Goal: Check status: Check status

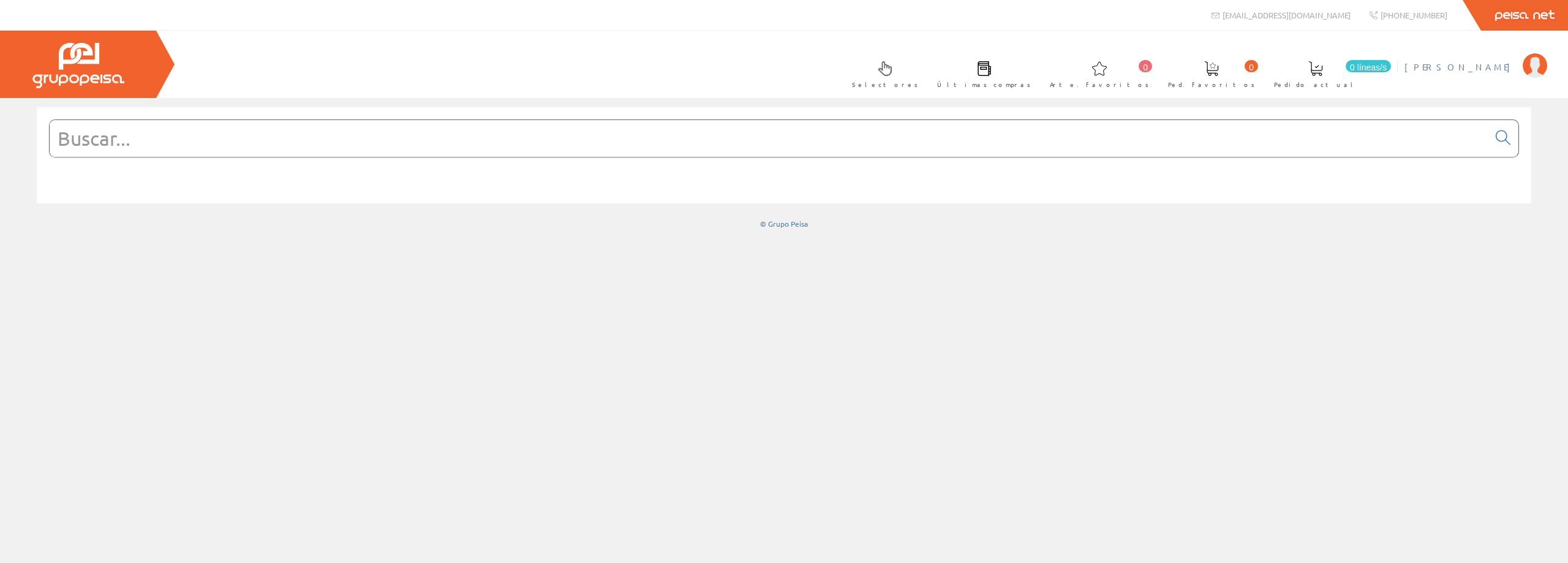
click at [1429, 68] on font "[PERSON_NAME]" at bounding box center [1461, 66] width 112 height 11
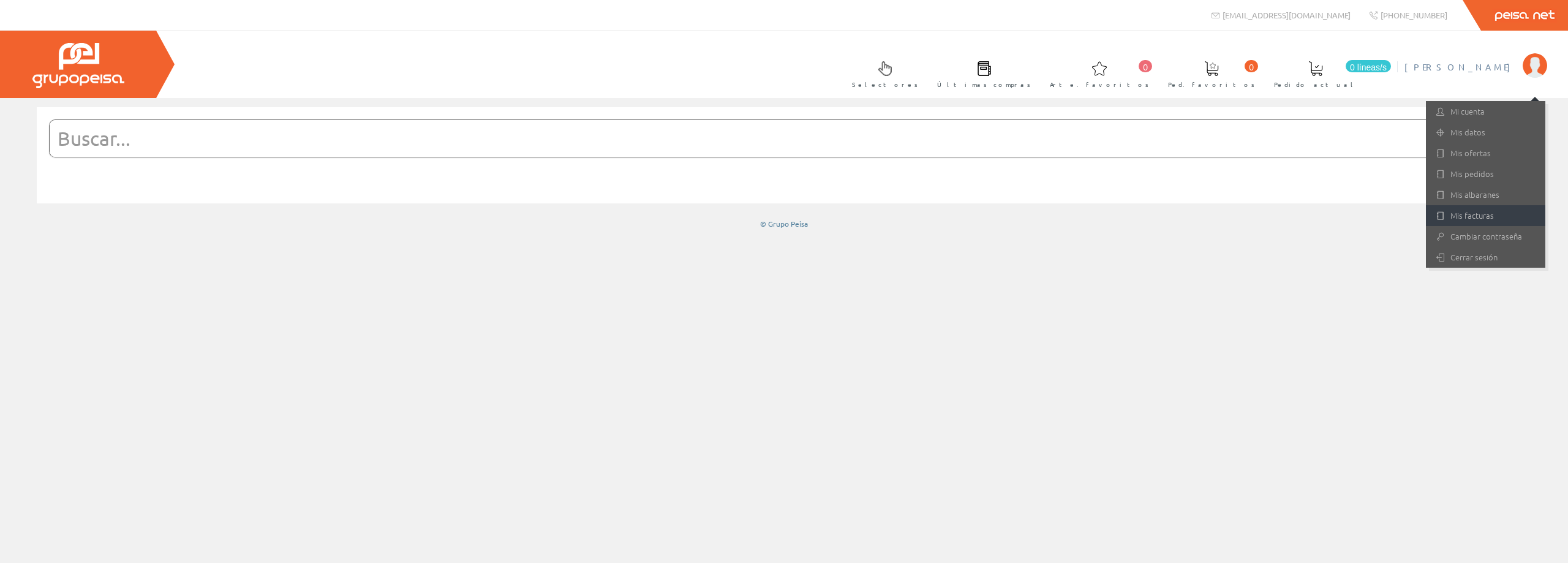
click at [1471, 216] on font "Mis facturas" at bounding box center [1473, 216] width 44 height 12
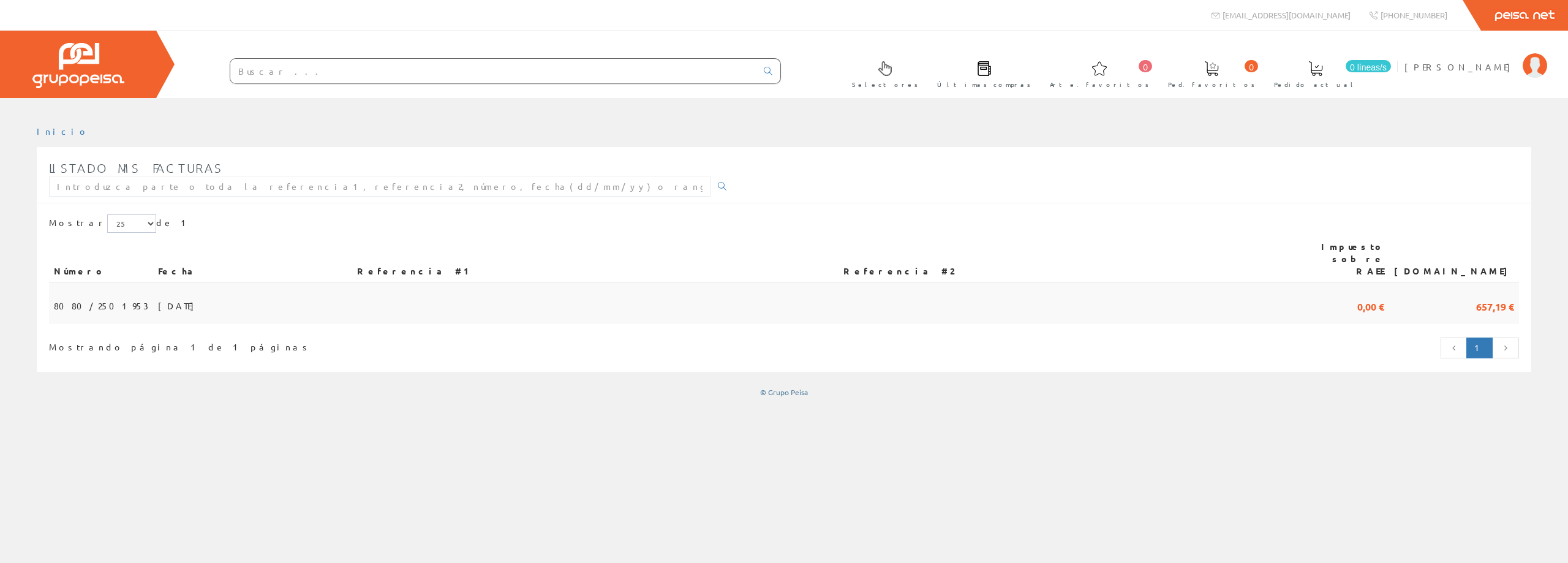
click at [201, 288] on td "30/09/2025" at bounding box center [253, 304] width 199 height 41
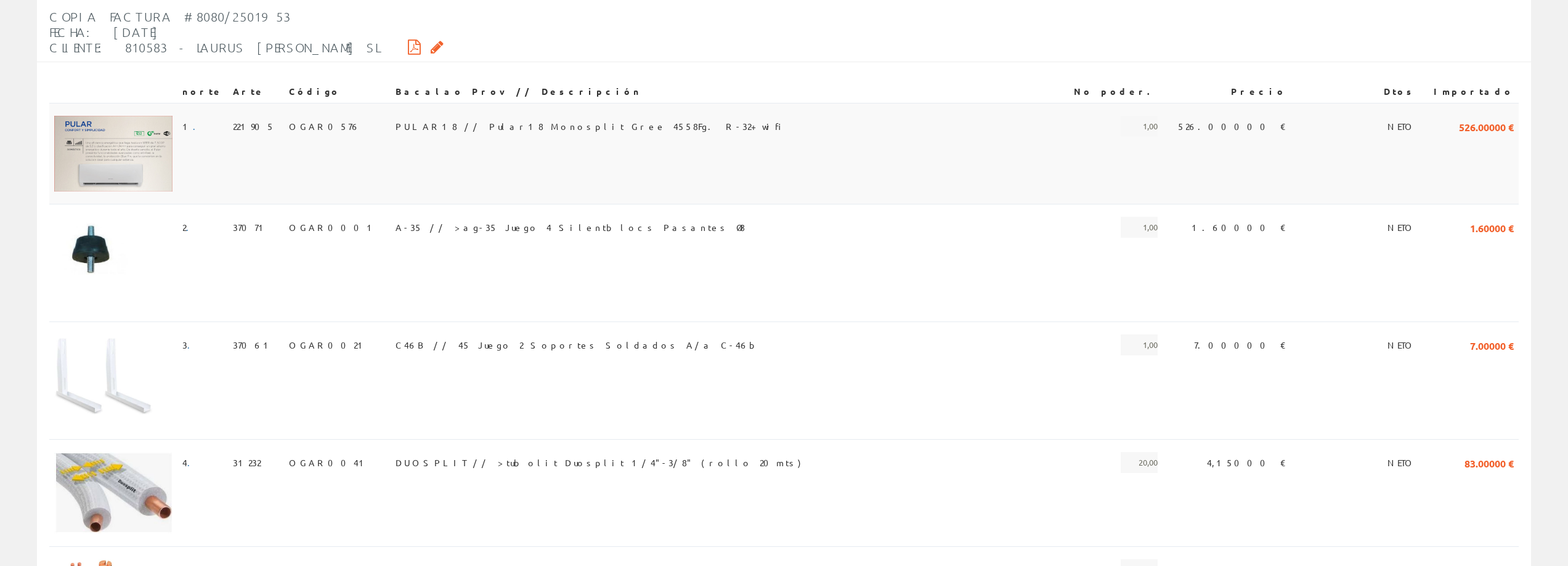
scroll to position [123, 0]
